Goal: Understand process/instructions: Learn how to perform a task or action

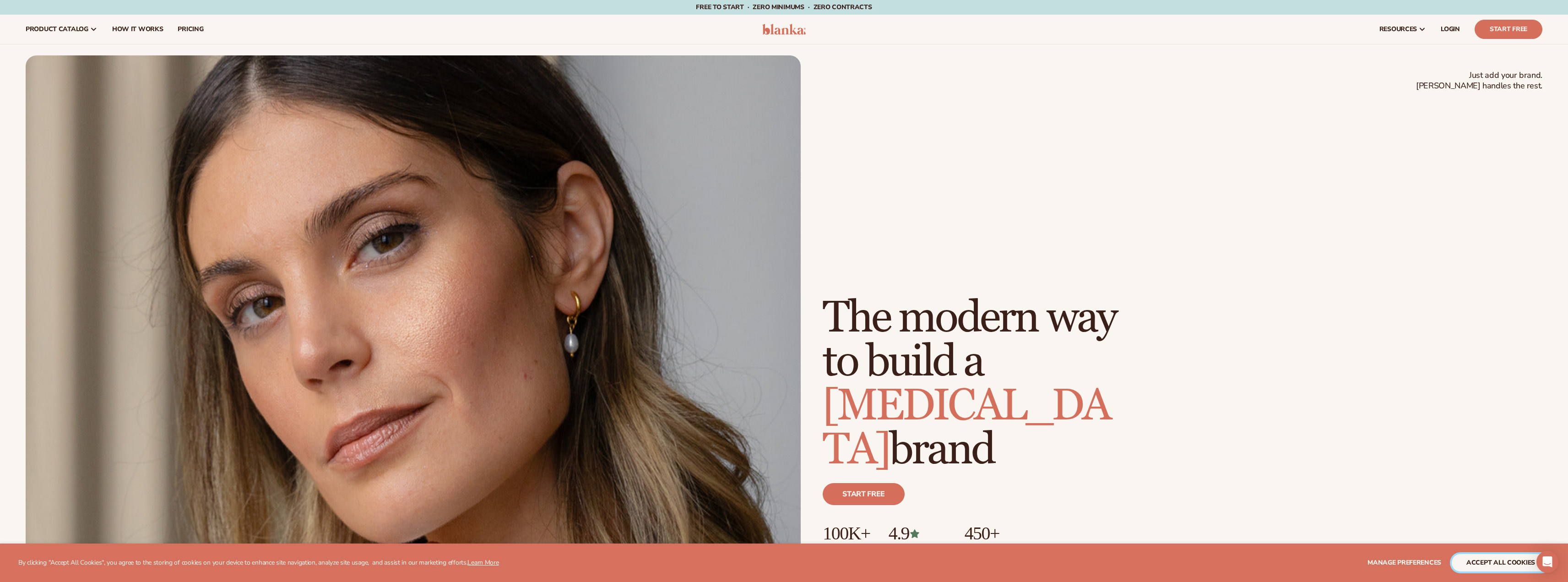
click at [1482, 558] on button "accept all cookies" at bounding box center [1500, 563] width 98 height 18
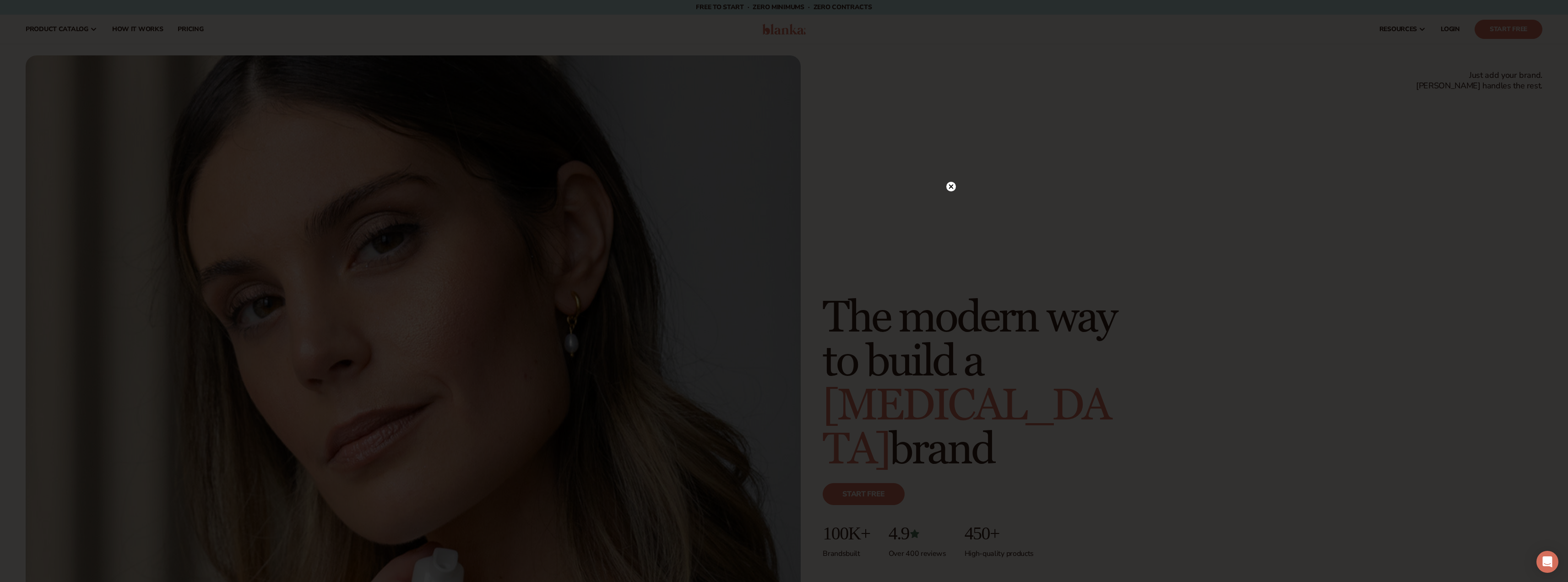
click at [950, 186] on icon at bounding box center [951, 187] width 5 height 5
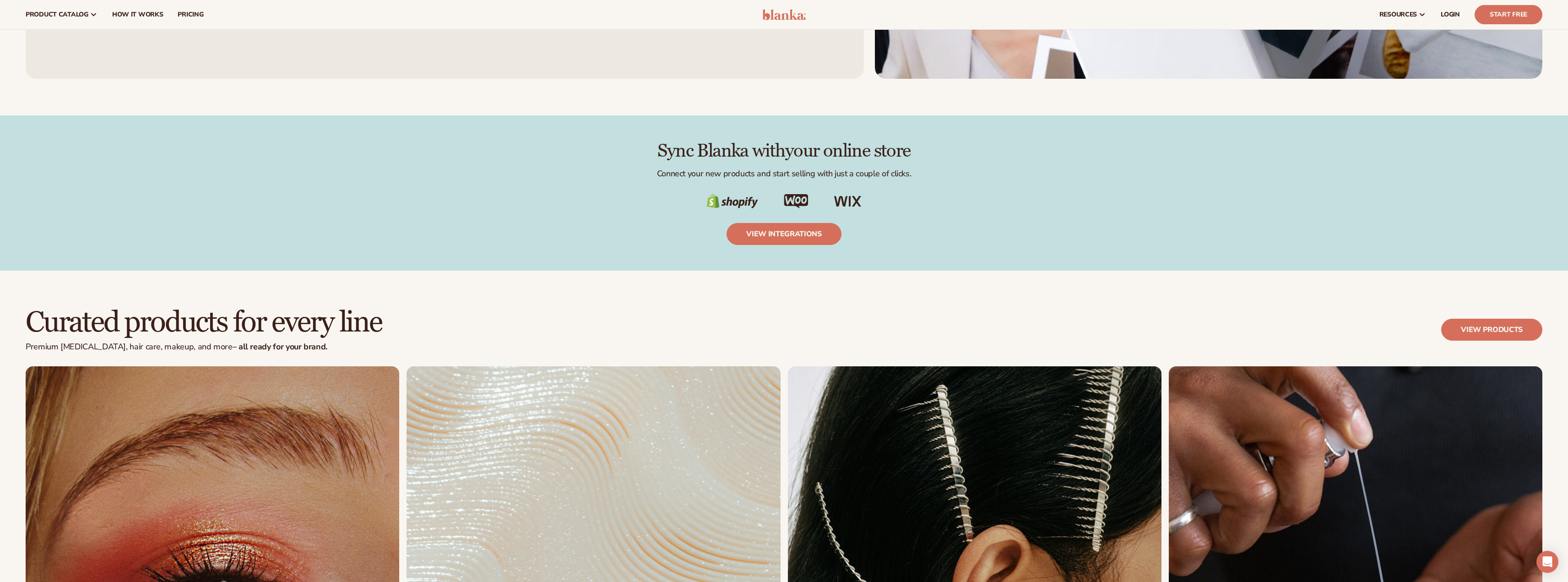
scroll to position [2525, 0]
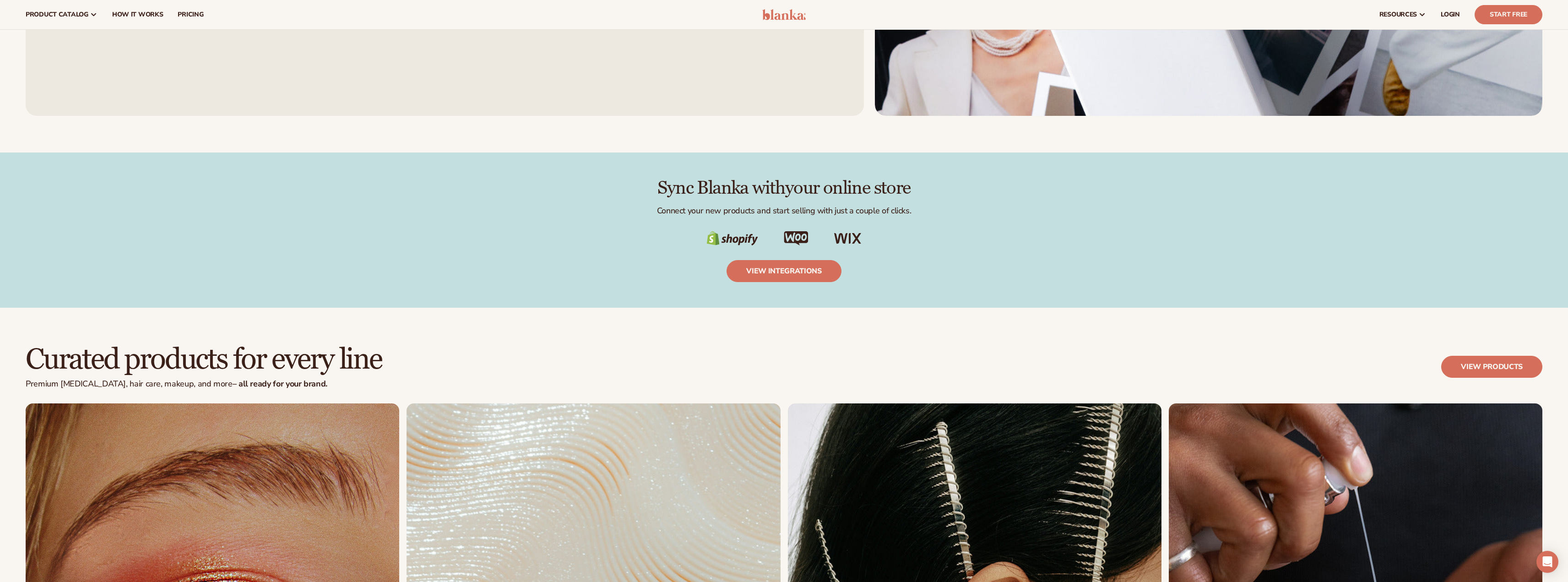
drag, startPoint x: 648, startPoint y: 186, endPoint x: 923, endPoint y: 211, distance: 276.1
click at [923, 211] on div "Sync Blanka with your online store Connect your new products and start selling …" at bounding box center [784, 230] width 1517 height 104
click at [917, 217] on div at bounding box center [917, 217] width 0 height 0
click at [559, 209] on p "Connect your new products and start selling with just a couple of clicks." at bounding box center [784, 211] width 1517 height 10
drag, startPoint x: 609, startPoint y: 189, endPoint x: 954, endPoint y: 188, distance: 345.0
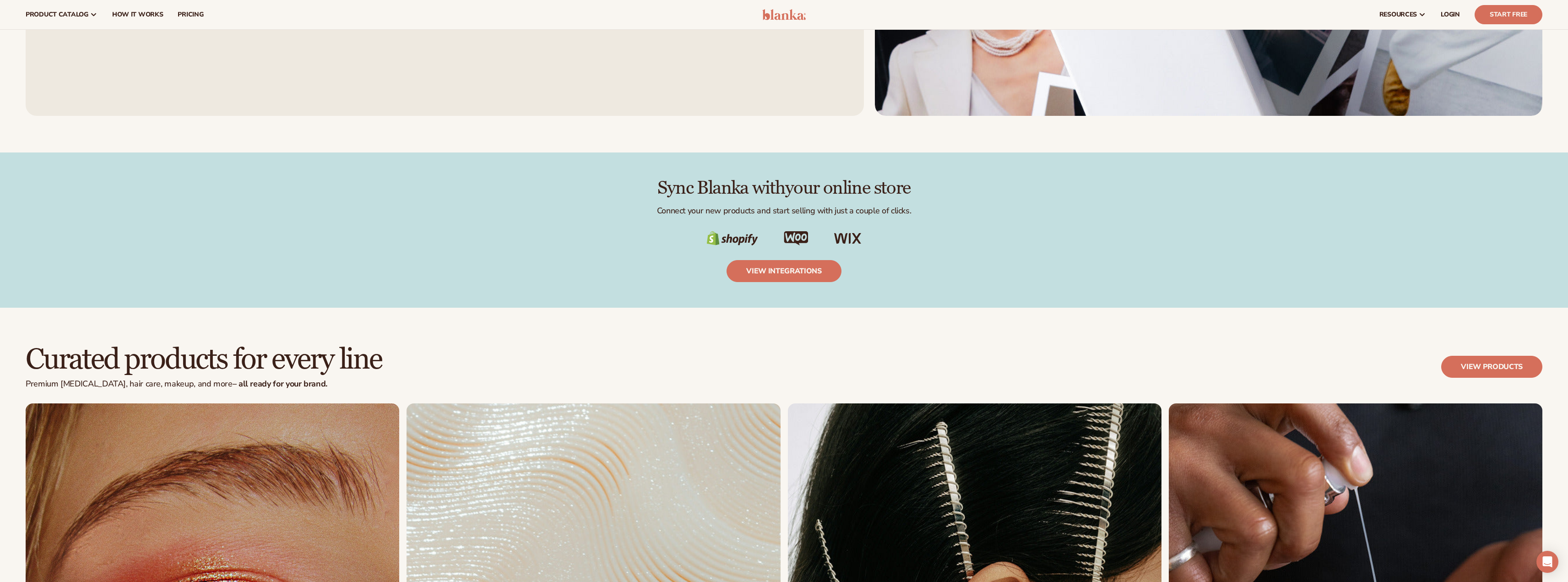
click at [954, 188] on h2 "Sync Blanka with your online store" at bounding box center [784, 188] width 1517 height 20
click at [948, 200] on div at bounding box center [948, 200] width 0 height 0
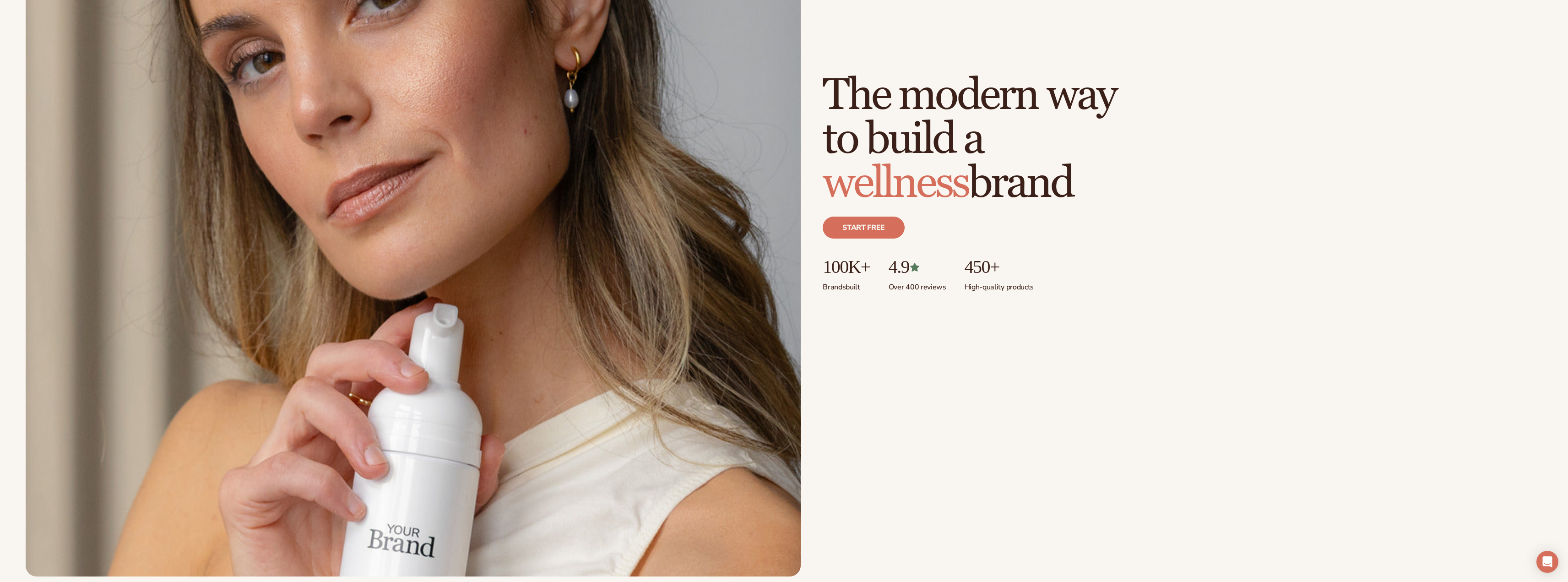
scroll to position [275, 0]
